Goal: Check status: Check status

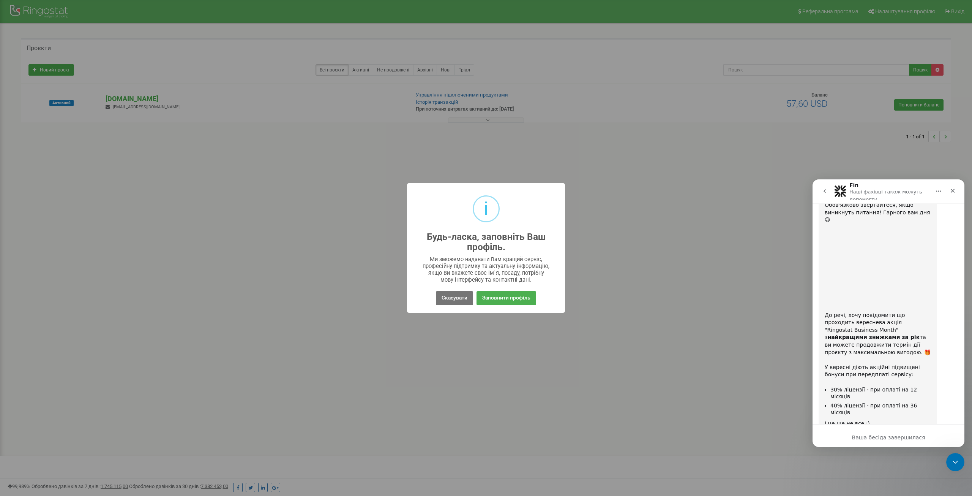
scroll to position [3223, 0]
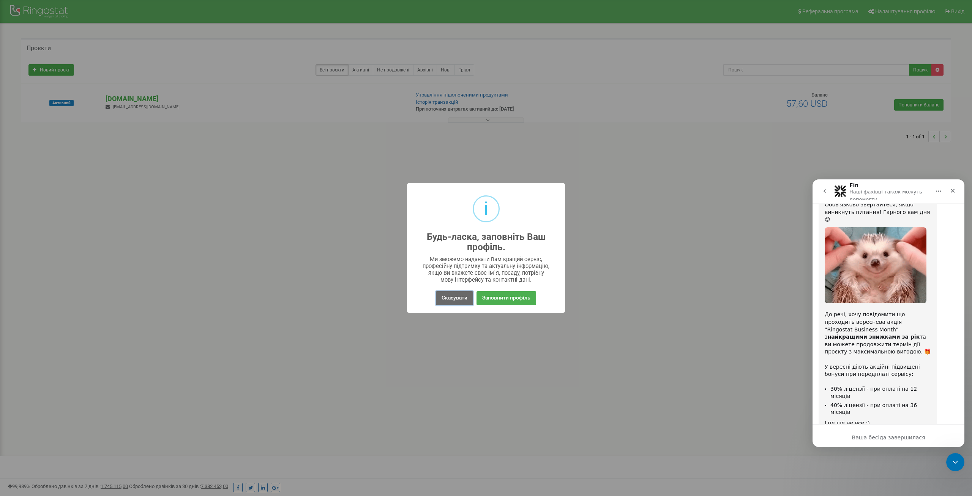
click at [457, 297] on button "Скасувати" at bounding box center [454, 298] width 37 height 14
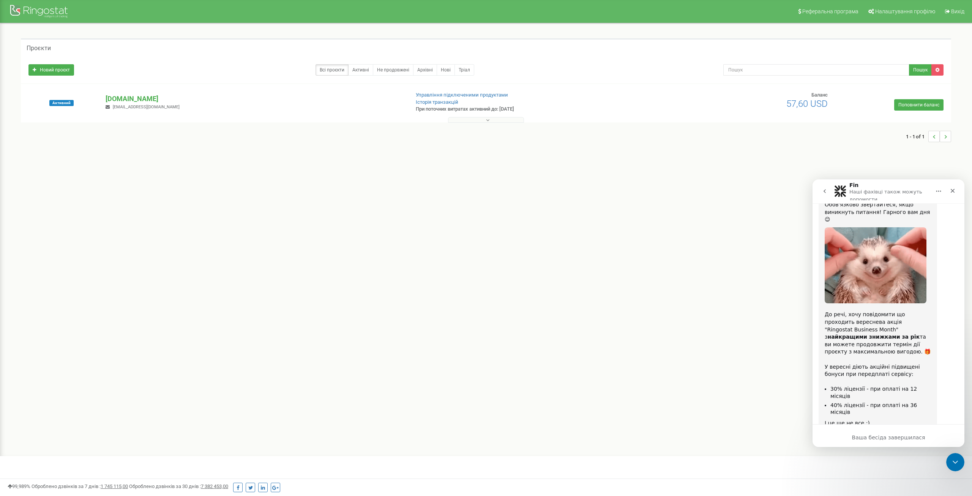
click at [826, 191] on icon "go back" at bounding box center [825, 191] width 6 height 6
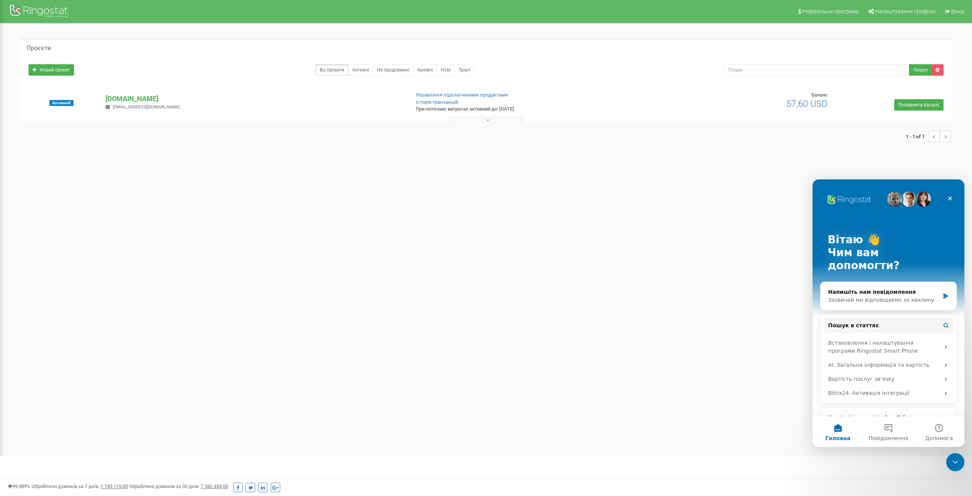
scroll to position [0, 0]
click at [662, 297] on div "Реферальна програма Налаштування профілю Вихід Проєкти Новий проєкт Всі проєкти…" at bounding box center [486, 228] width 972 height 456
click at [952, 198] on icon "Закрити" at bounding box center [950, 198] width 6 height 6
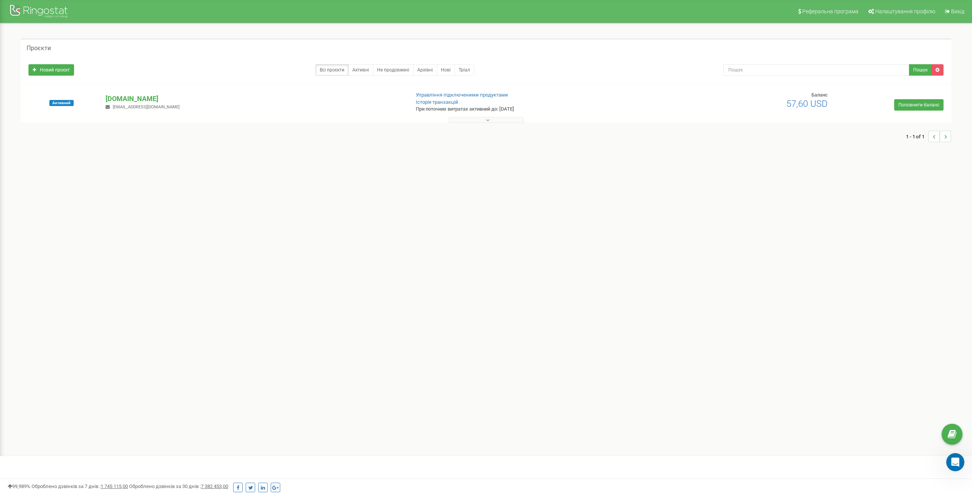
click at [525, 119] on div at bounding box center [486, 118] width 927 height 8
click at [517, 119] on button at bounding box center [486, 120] width 76 height 6
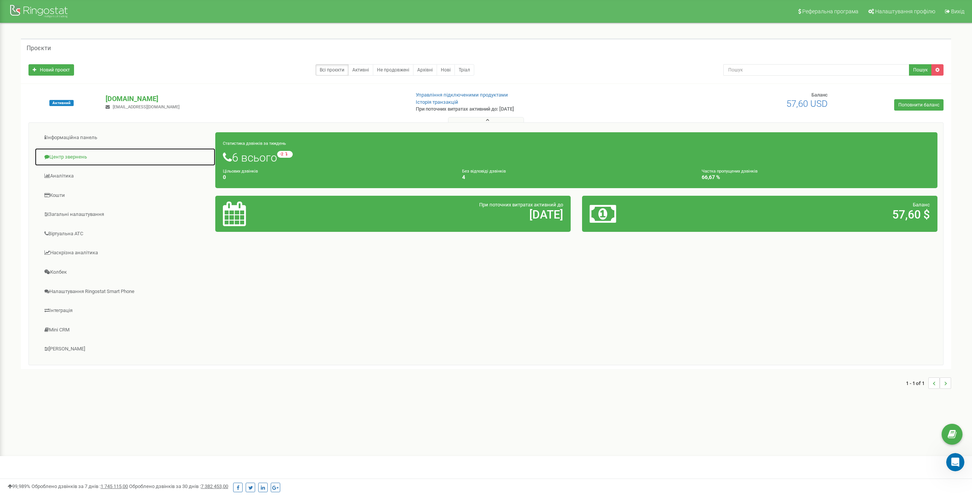
click at [68, 155] on link "Центр звернень" at bounding box center [125, 157] width 181 height 19
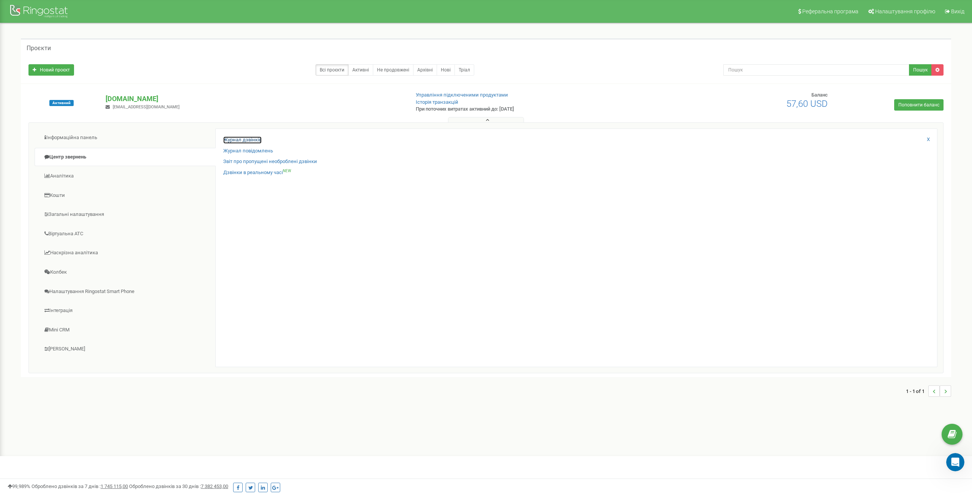
click at [227, 141] on link "Журнал дзвінків" at bounding box center [242, 139] width 38 height 7
